Goal: Task Accomplishment & Management: Manage account settings

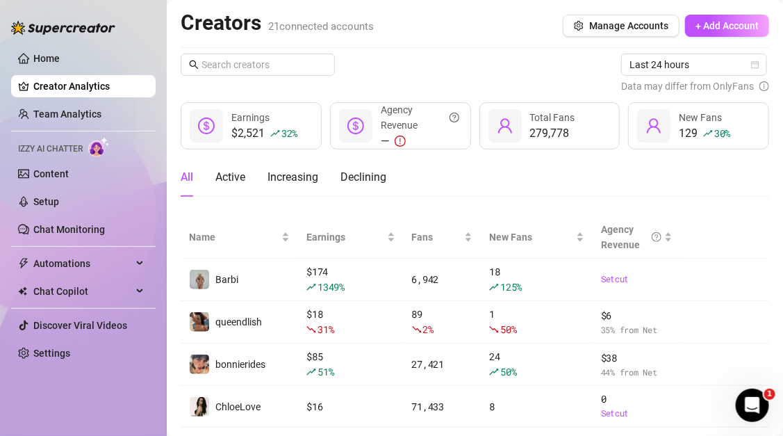
click at [92, 147] on img at bounding box center [99, 147] width 22 height 20
click at [83, 224] on link "Chat Monitoring" at bounding box center [69, 229] width 72 height 11
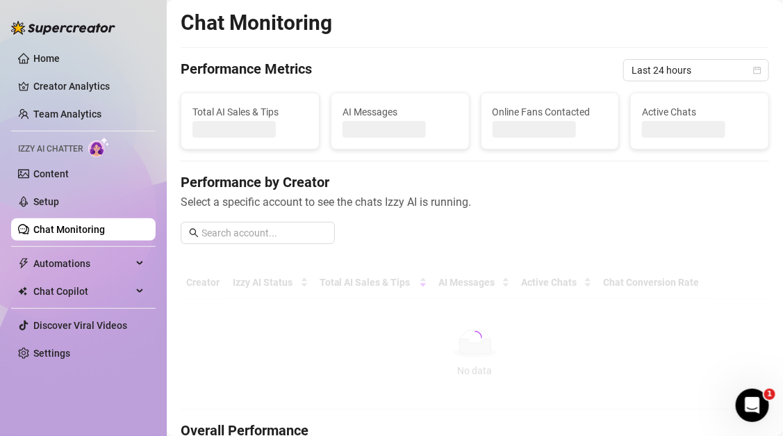
click at [378, 278] on div "Total AI Sales & Tips" at bounding box center [374, 281] width 108 height 15
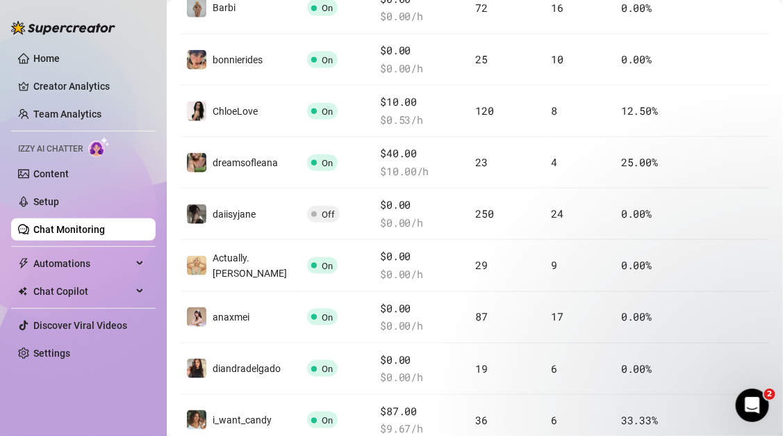
scroll to position [368, 0]
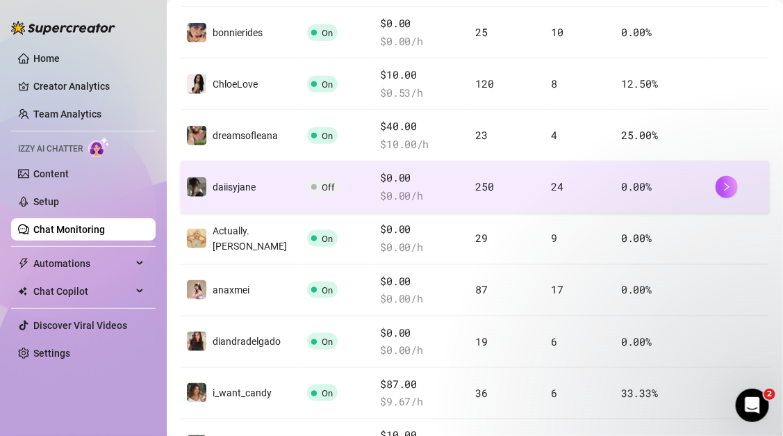
click at [307, 180] on span "Off" at bounding box center [323, 187] width 33 height 17
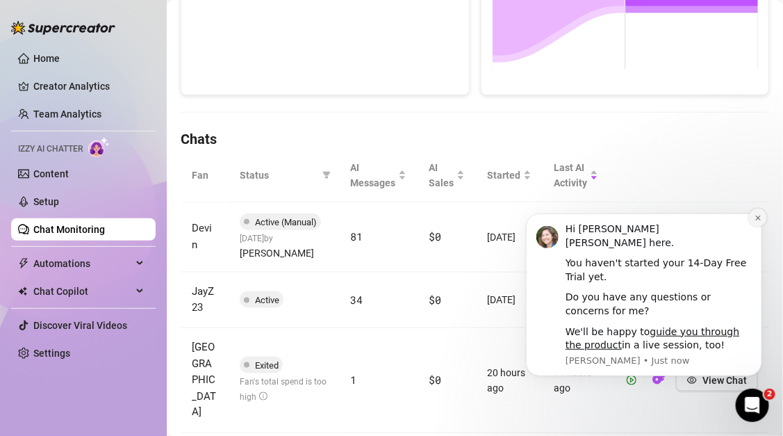
click at [764, 218] on button "Dismiss notification" at bounding box center [757, 217] width 18 height 18
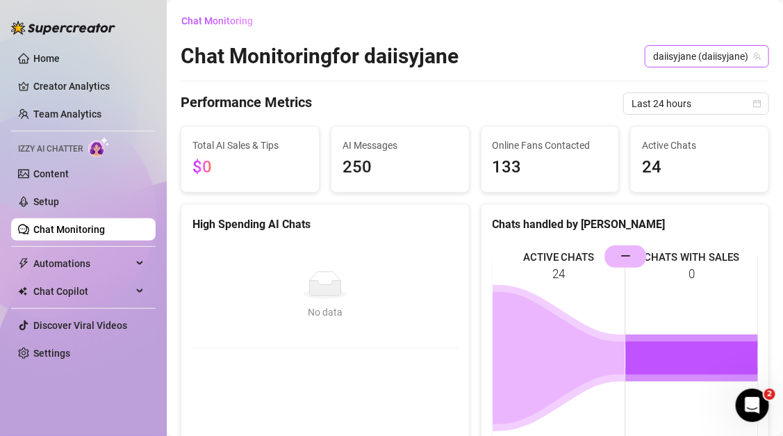
click at [711, 56] on span "daiisyjane (daiisyjane)" at bounding box center [707, 56] width 108 height 21
click at [485, 63] on div "Chat Monitoring for daiisyjane daiisyjane (daiisyjane)" at bounding box center [475, 56] width 588 height 26
click at [67, 234] on link "Chat Monitoring" at bounding box center [69, 229] width 72 height 11
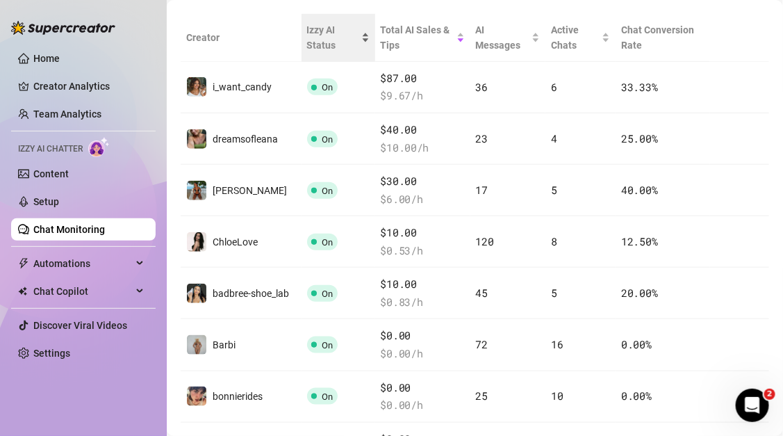
scroll to position [260, 0]
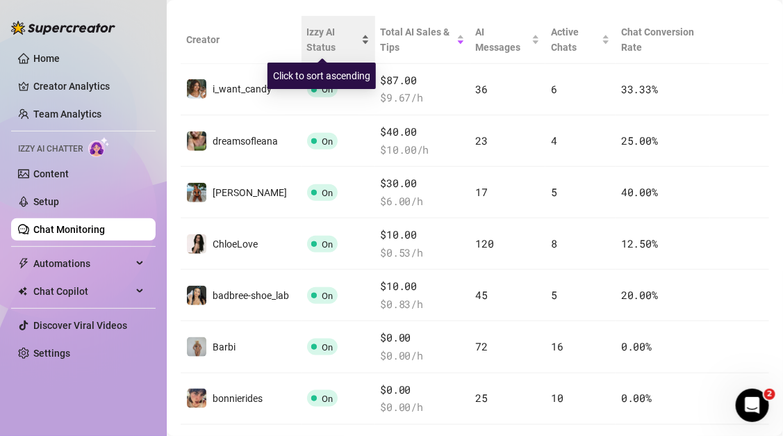
click at [333, 43] on span "Izzy AI Status" at bounding box center [332, 39] width 51 height 31
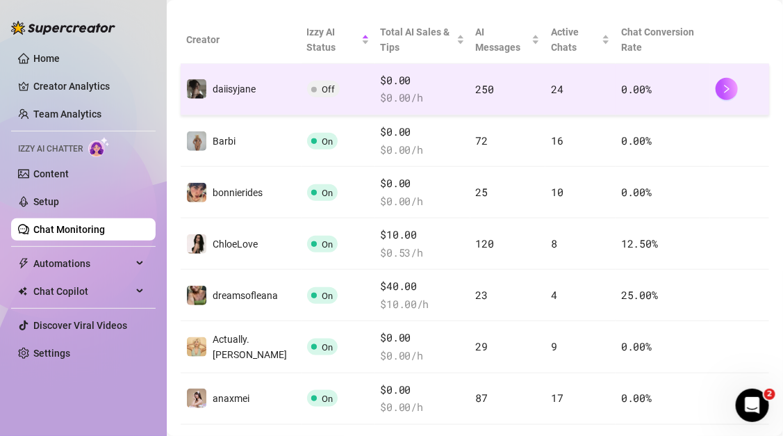
click at [307, 110] on td "Off" at bounding box center [339, 89] width 74 height 51
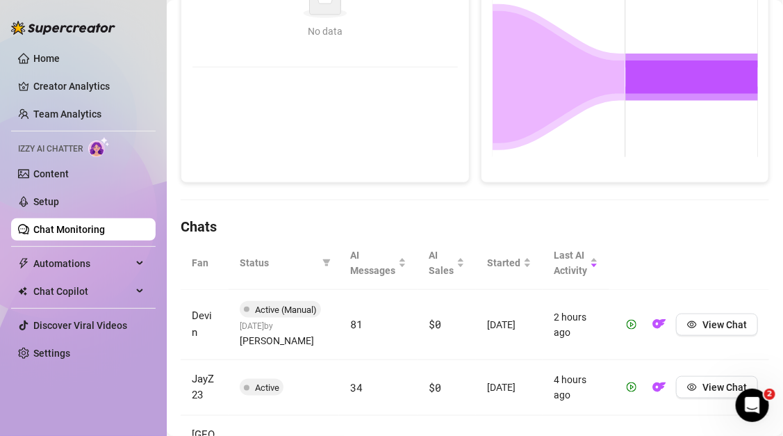
scroll to position [283, 0]
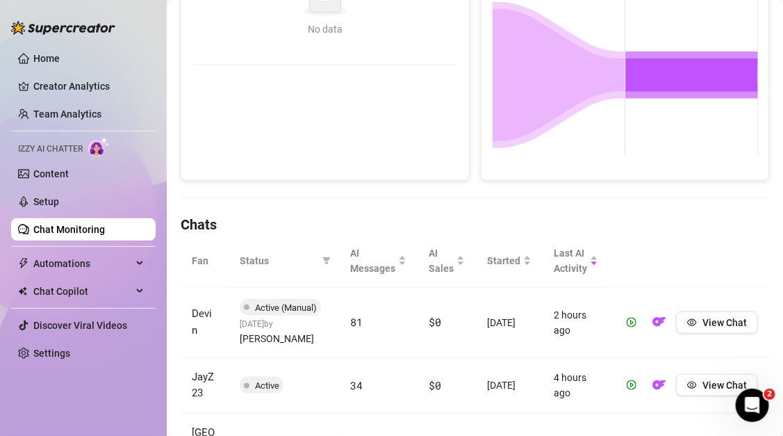
click at [292, 308] on span "Active (Manual)" at bounding box center [286, 307] width 62 height 10
click at [255, 377] on span "Active" at bounding box center [262, 385] width 44 height 17
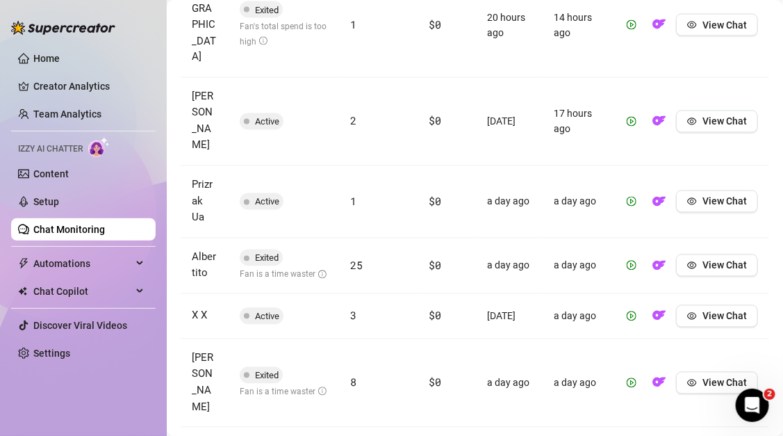
scroll to position [835, 0]
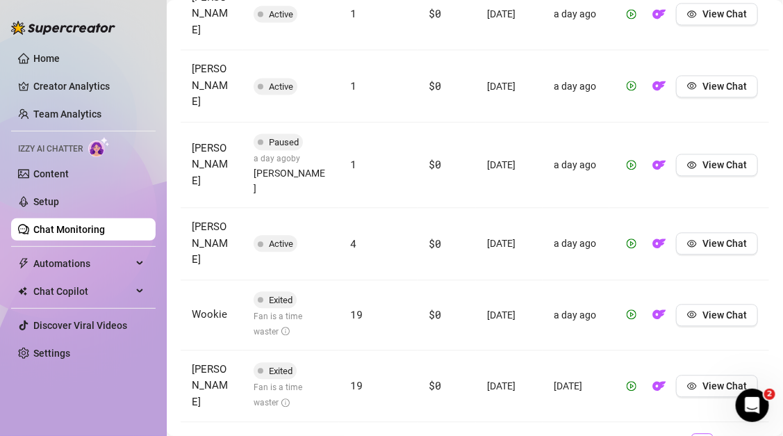
scroll to position [816, 0]
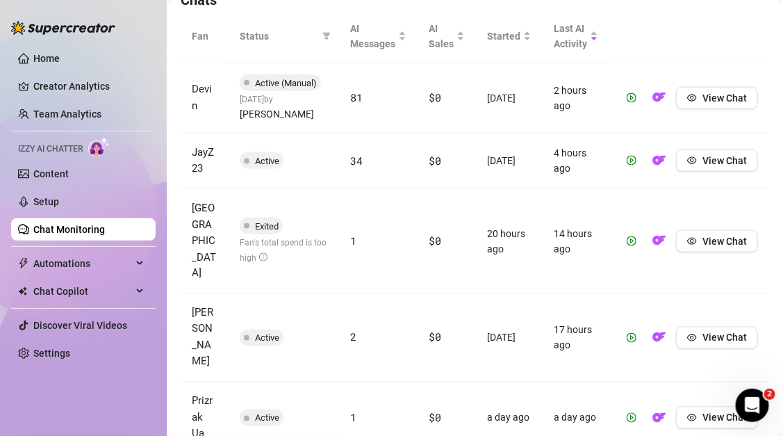
scroll to position [0, 0]
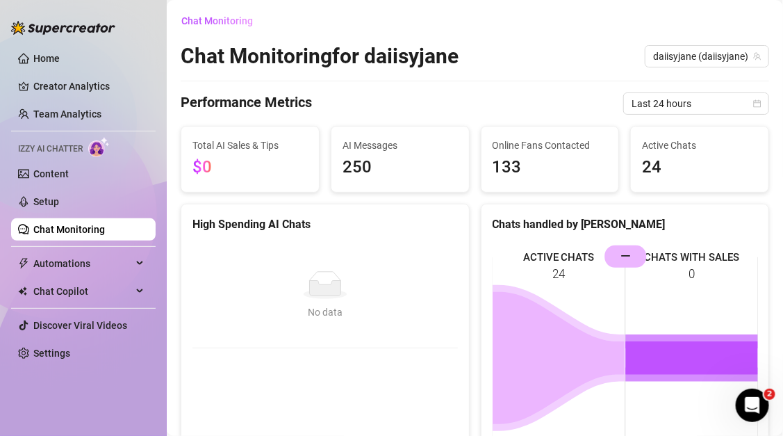
click at [357, 297] on div "No data" at bounding box center [325, 285] width 238 height 28
click at [108, 88] on link "Creator Analytics" at bounding box center [88, 86] width 111 height 22
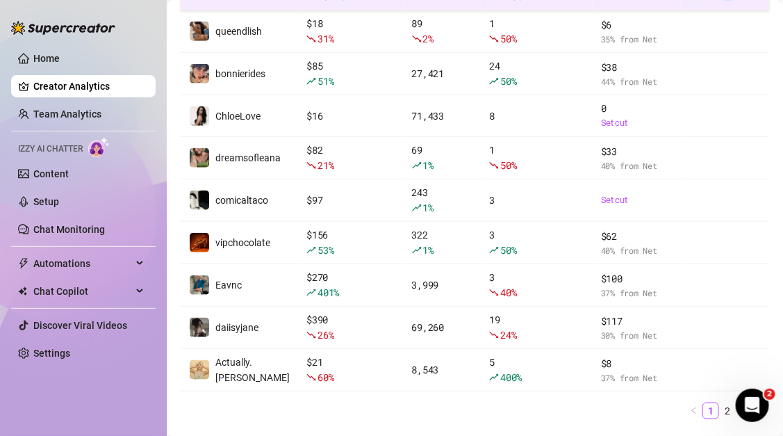
scroll to position [324, 0]
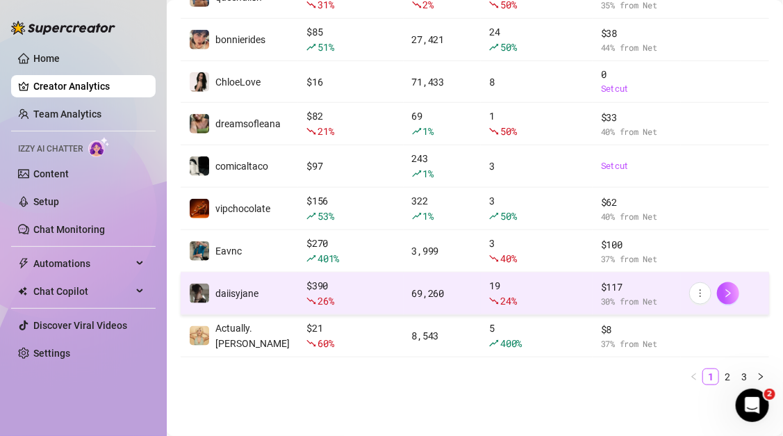
click at [475, 307] on td "69,260" at bounding box center [443, 293] width 78 height 42
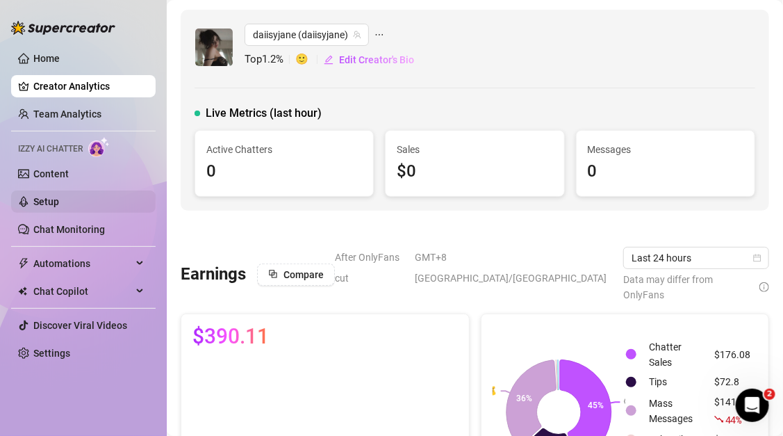
click at [59, 204] on link "Setup" at bounding box center [46, 201] width 26 height 11
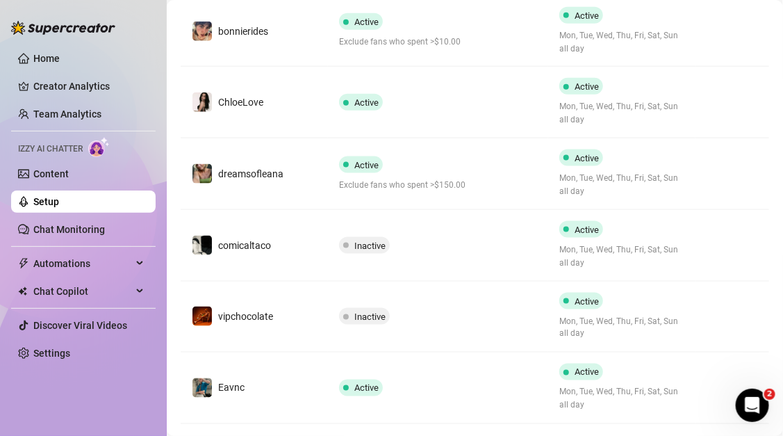
scroll to position [634, 0]
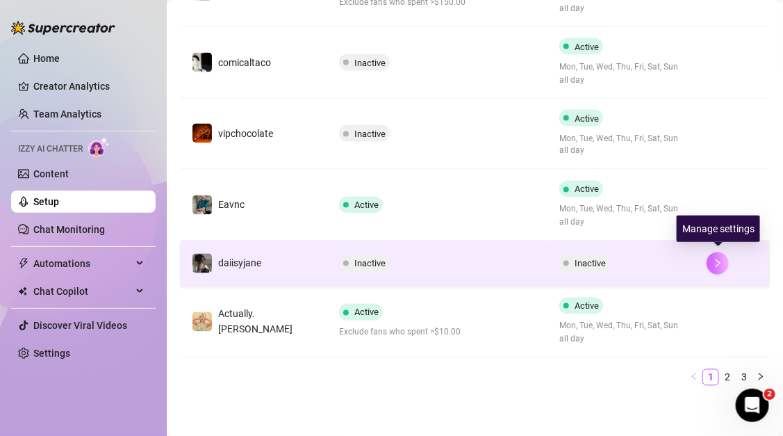
click at [711, 259] on button "button" at bounding box center [718, 263] width 22 height 22
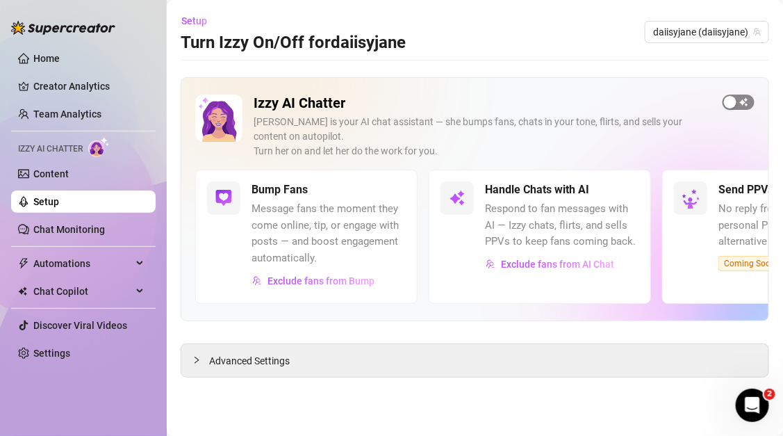
click at [745, 106] on span "button" at bounding box center [739, 101] width 32 height 15
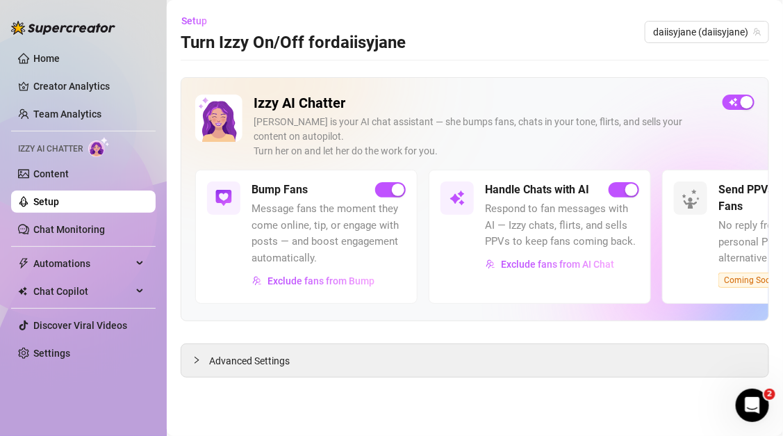
click at [569, 381] on main "Setup Turn Izzy On/Off for daiisyjane daiisyjane (daiisyjane) Izzy AI Chatter […" at bounding box center [475, 218] width 616 height 436
click at [192, 358] on icon "collapsed" at bounding box center [196, 360] width 8 height 8
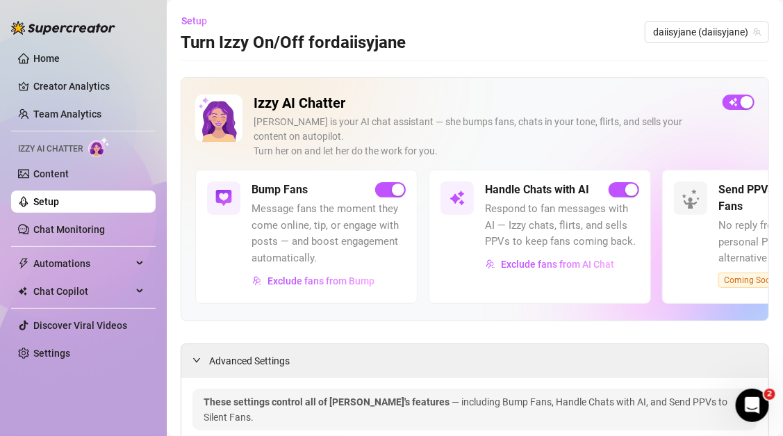
click at [707, 210] on div "Send PPVs to Silent Fans No reply from a fan? Try a smart, personal PPV — a bet…" at bounding box center [773, 236] width 222 height 133
click at [691, 256] on div "Send PPVs to Silent Fans No reply from a fan? Try a smart, personal PPV — a bet…" at bounding box center [773, 236] width 222 height 133
